Goal: Task Accomplishment & Management: Use online tool/utility

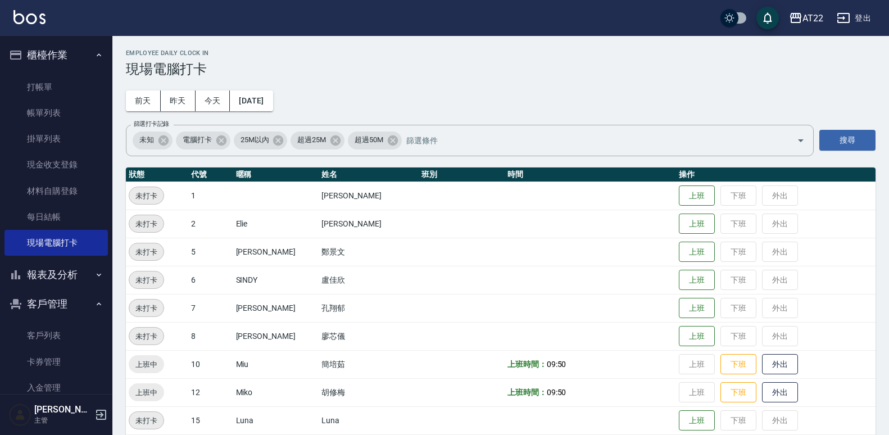
scroll to position [399, 0]
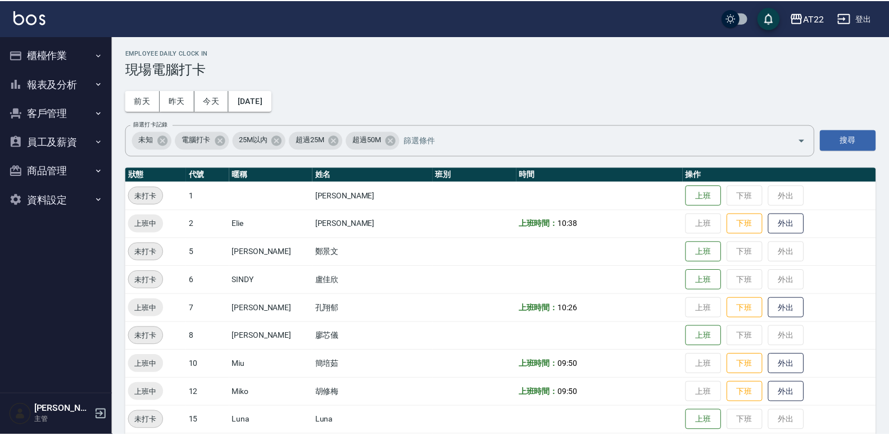
scroll to position [399, 0]
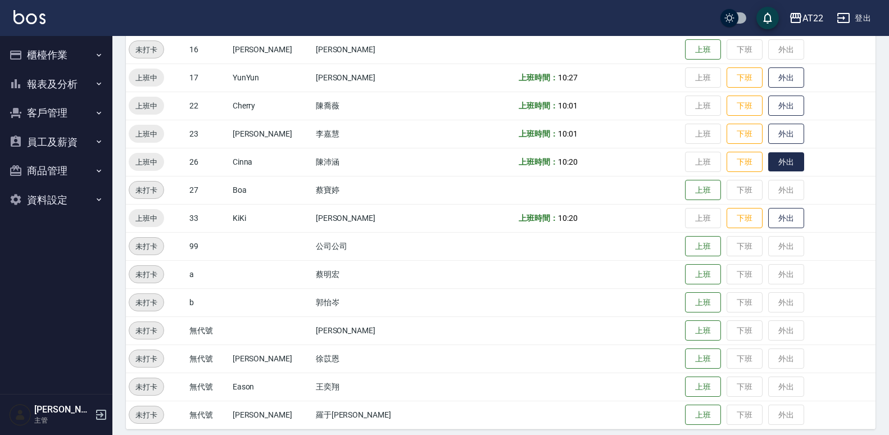
click at [768, 162] on button "外出" at bounding box center [786, 162] width 36 height 20
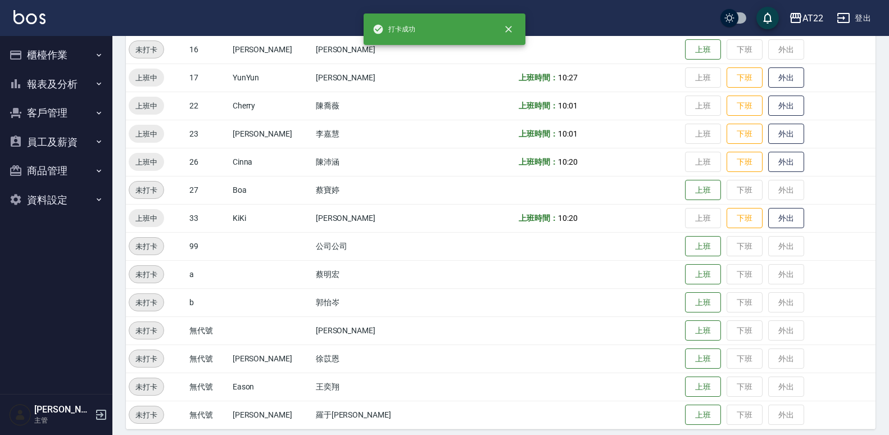
click at [586, 263] on td at bounding box center [599, 274] width 166 height 28
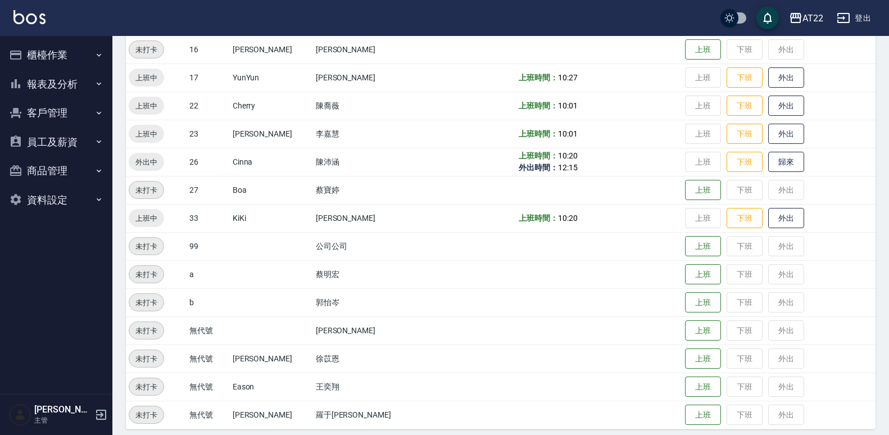
click at [578, 300] on td at bounding box center [599, 302] width 166 height 28
click at [770, 137] on button "外出" at bounding box center [786, 134] width 36 height 20
click at [768, 124] on button "歸來" at bounding box center [786, 134] width 36 height 20
